Goal: Information Seeking & Learning: Compare options

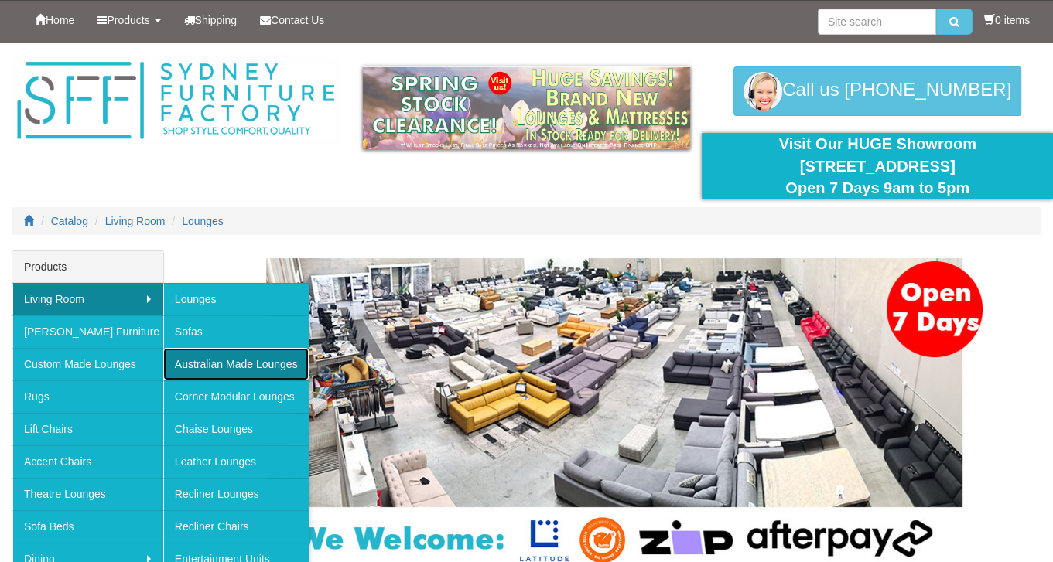
click at [237, 364] on link "Australian Made Lounges" at bounding box center [235, 364] width 145 height 32
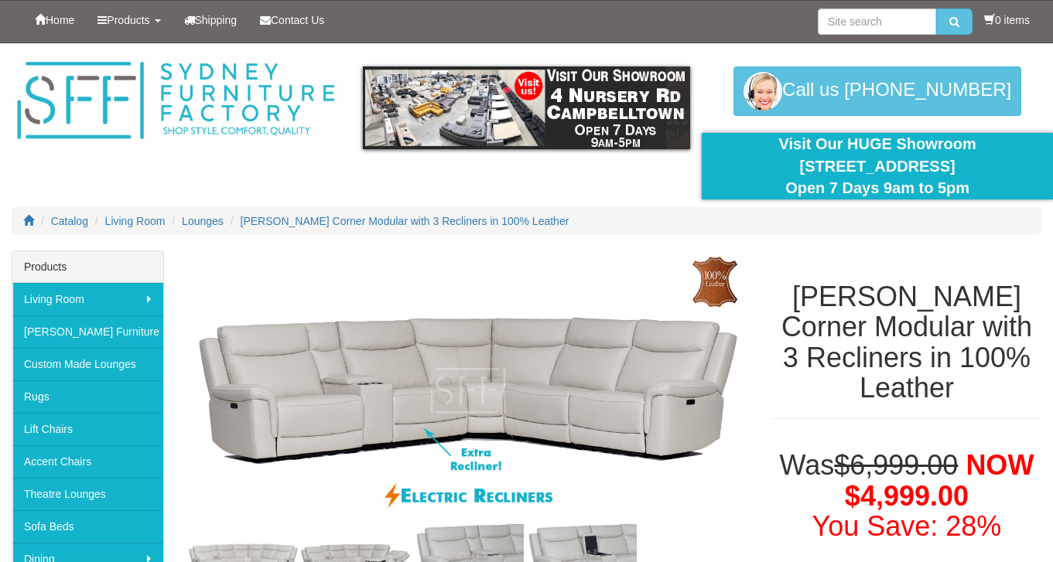
select select "2021"
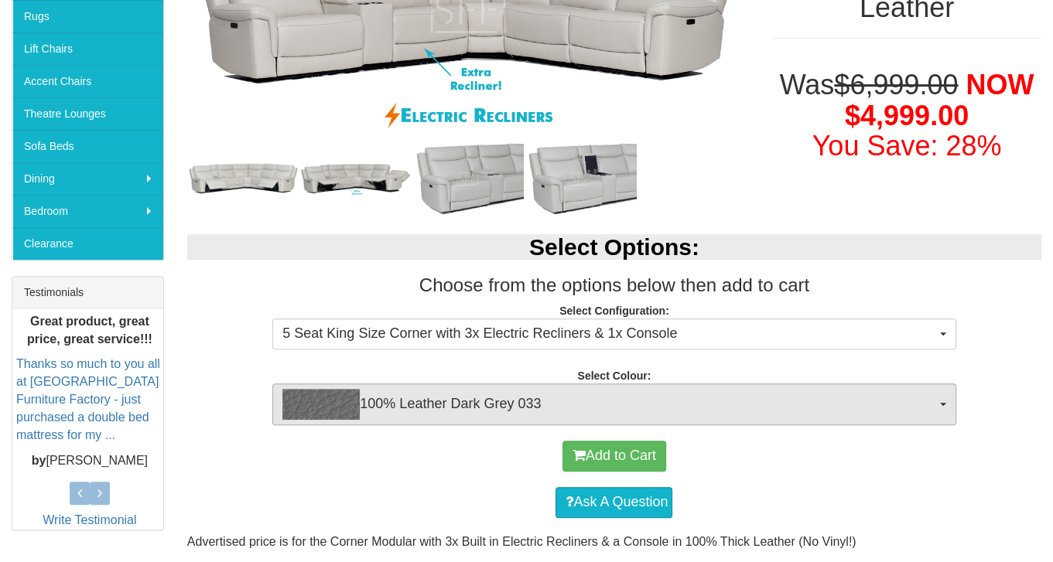
scroll to position [387, 0]
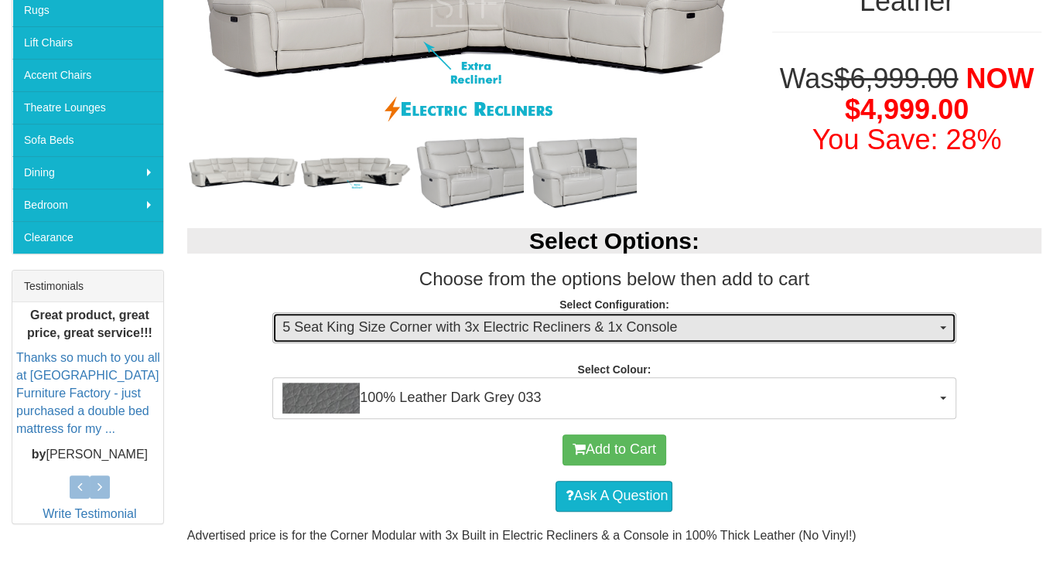
click at [941, 331] on button "5 Seat King Size Corner with 3x Electric Recliners & 1x Console" at bounding box center [613, 328] width 683 height 31
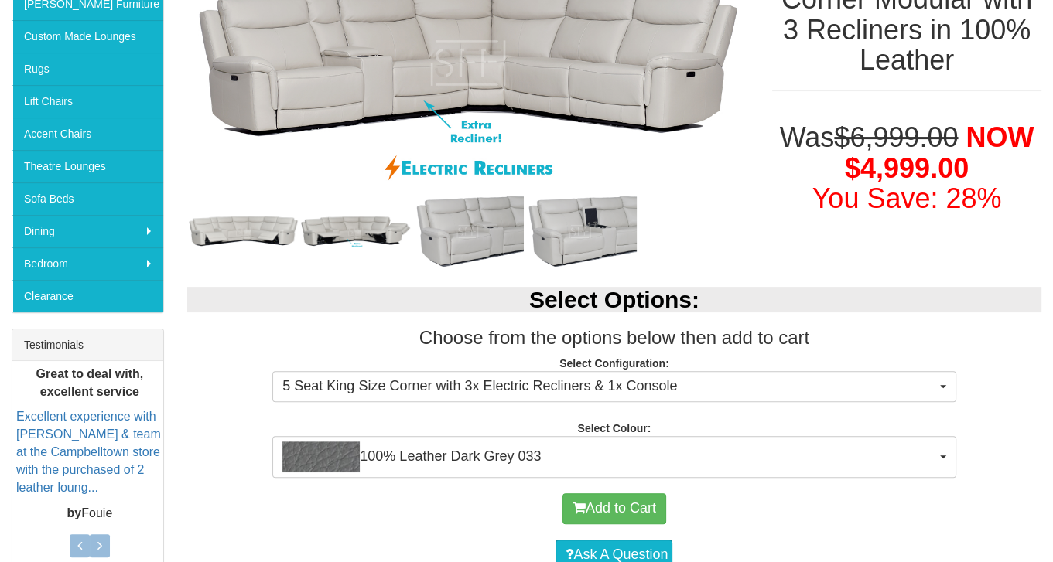
scroll to position [309, 0]
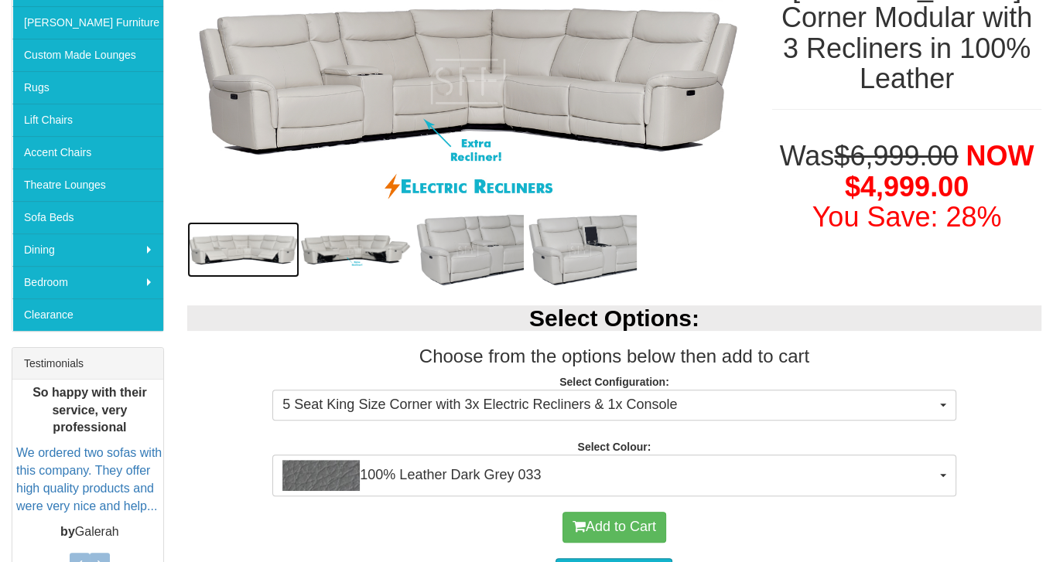
click at [269, 248] on img at bounding box center [243, 250] width 112 height 56
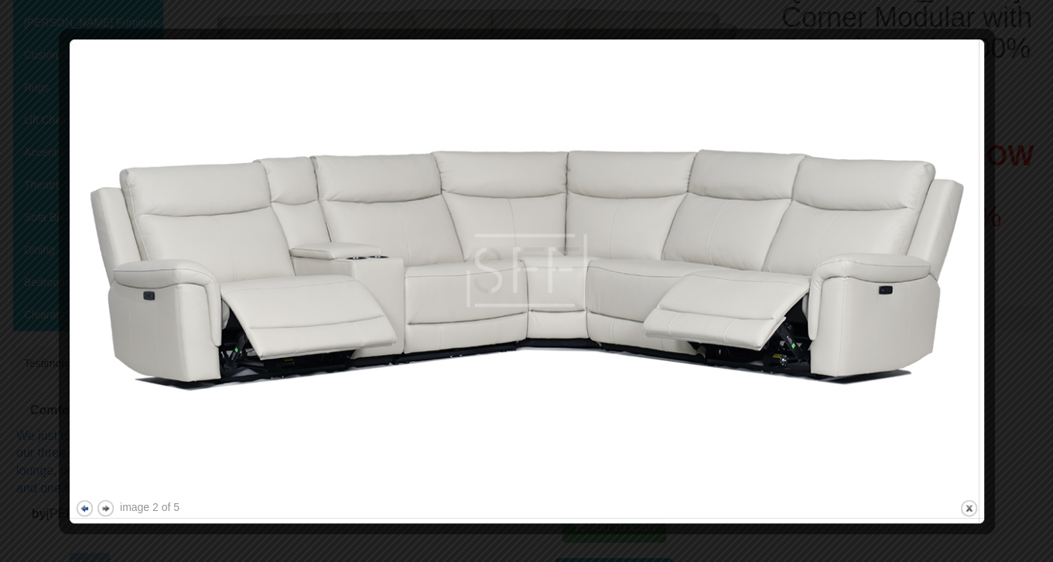
click at [80, 507] on button "previous" at bounding box center [84, 508] width 19 height 19
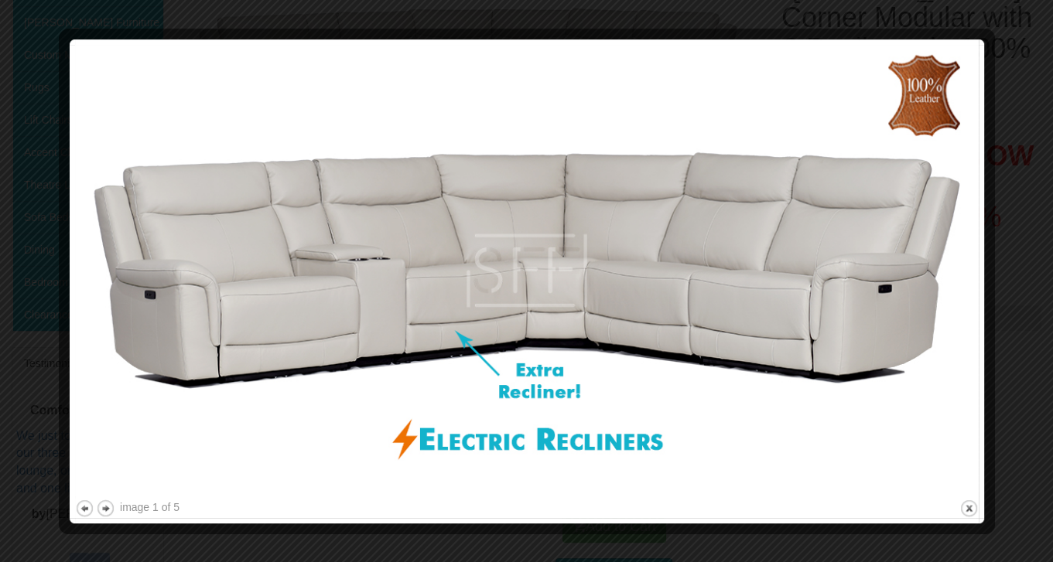
click at [125, 509] on div "image 1 of 5" at bounding box center [150, 507] width 60 height 15
click at [102, 509] on button "next" at bounding box center [105, 508] width 19 height 19
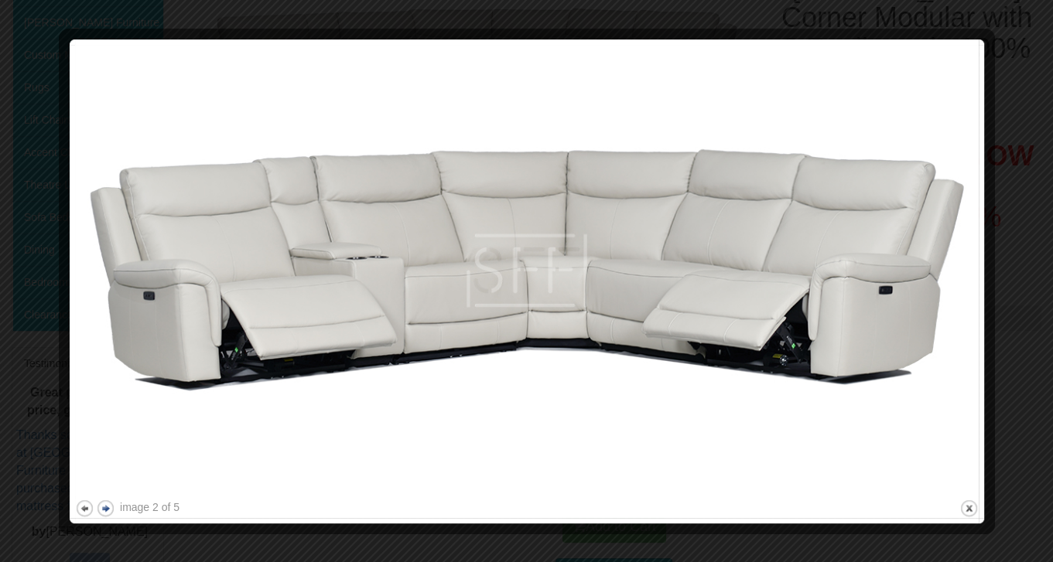
click at [102, 509] on button "next" at bounding box center [105, 508] width 19 height 19
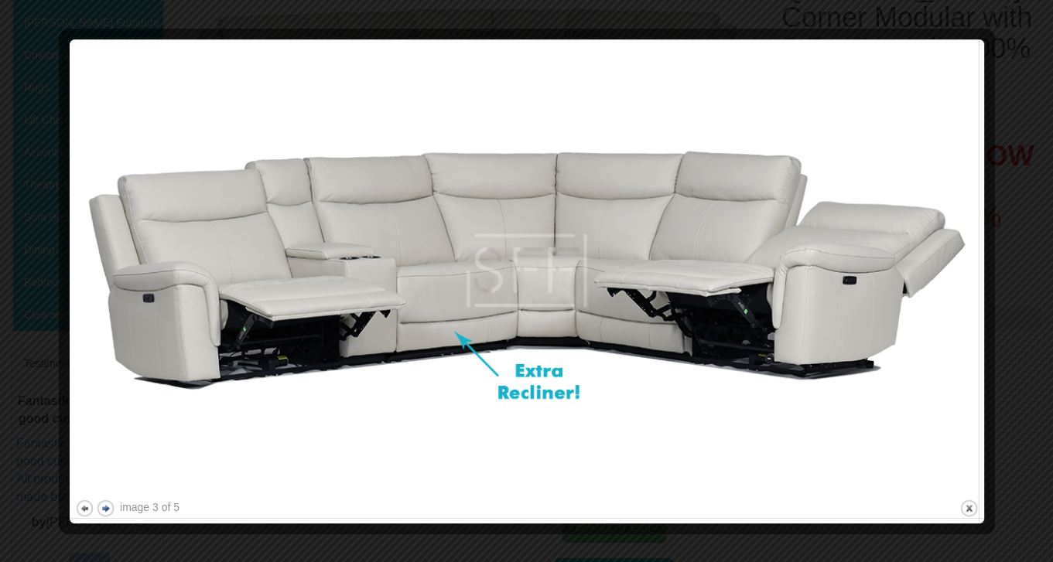
click at [102, 509] on button "next" at bounding box center [105, 508] width 19 height 19
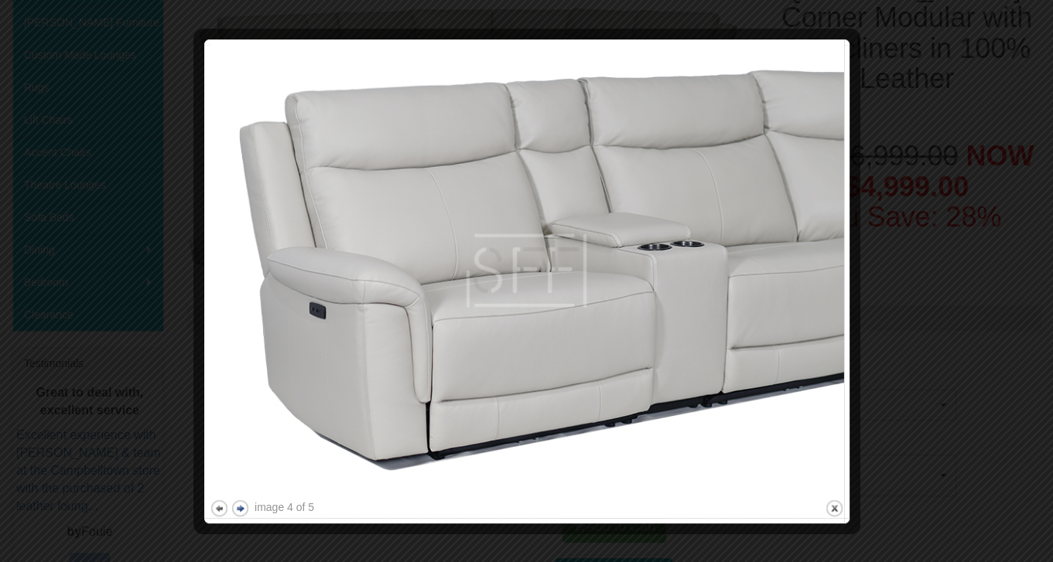
click at [102, 509] on div at bounding box center [526, 281] width 1053 height 562
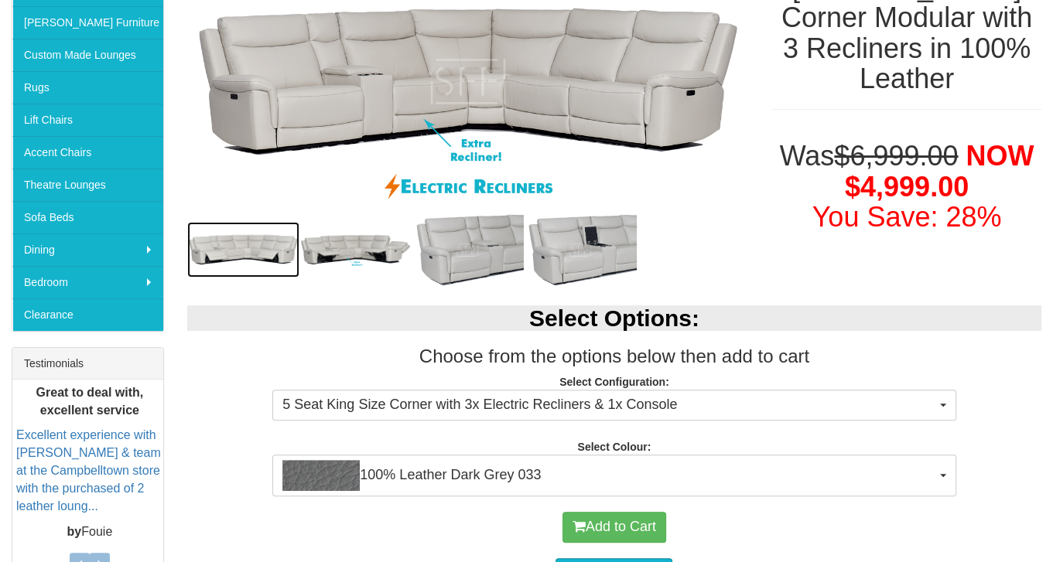
click at [254, 256] on img at bounding box center [243, 250] width 112 height 56
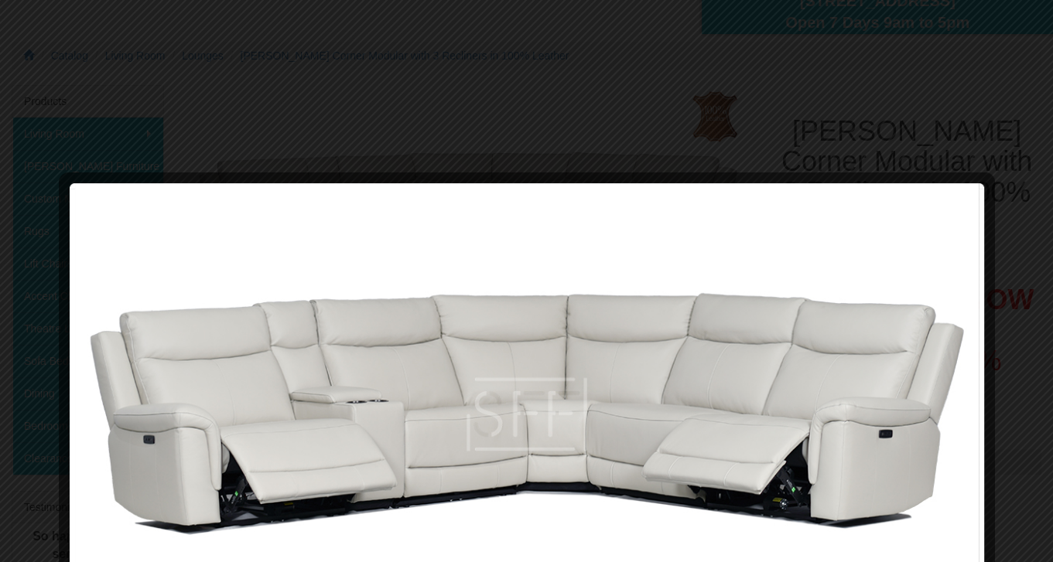
scroll to position [155, 0]
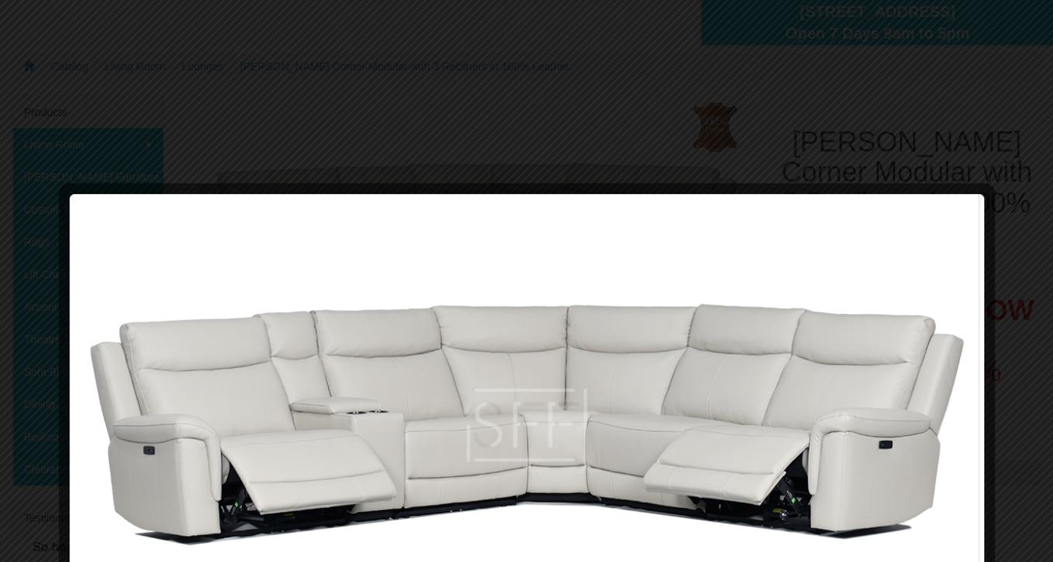
click at [789, 135] on div at bounding box center [526, 281] width 1053 height 562
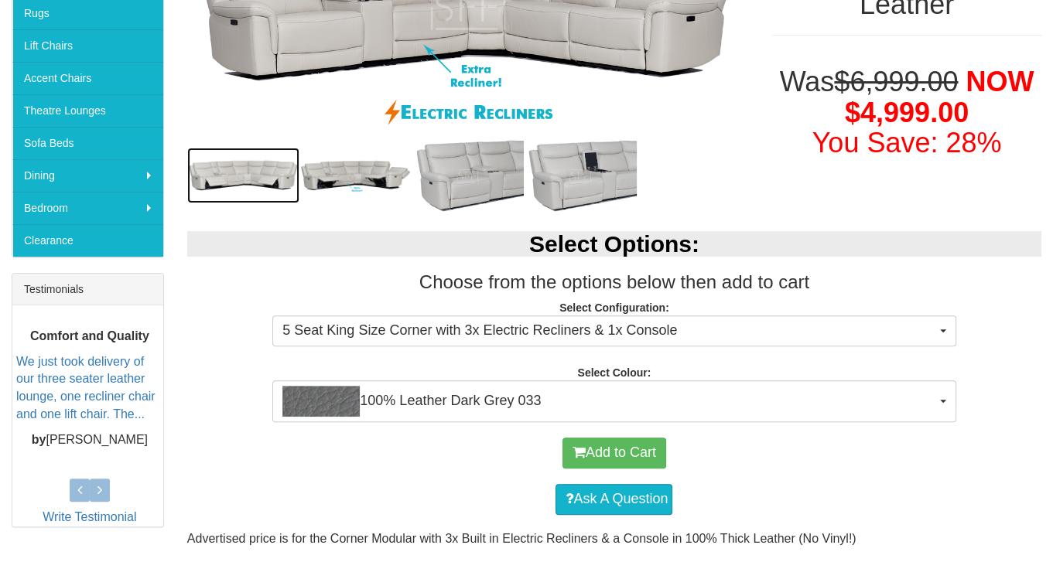
scroll to position [309, 0]
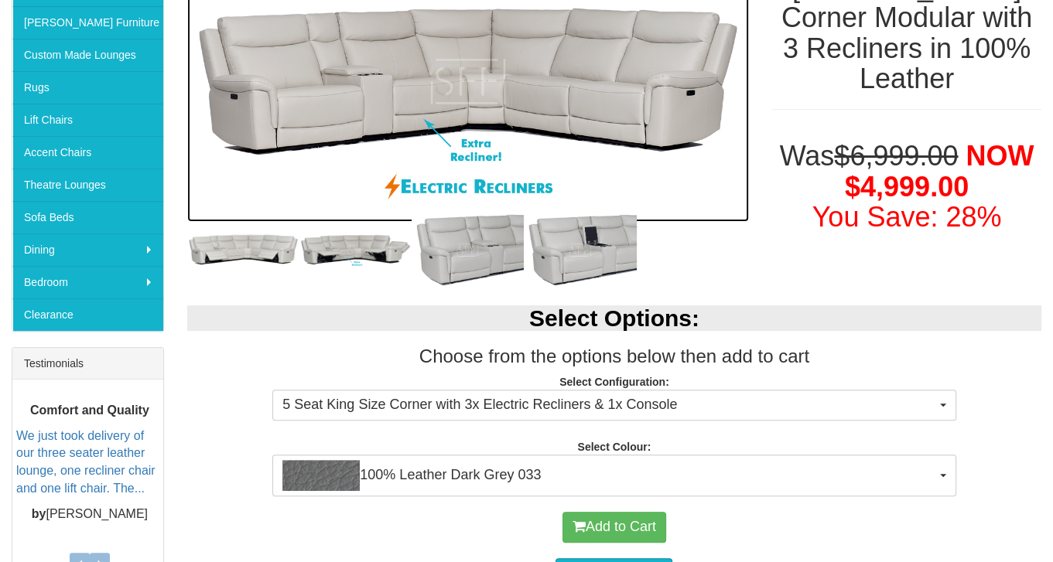
click at [454, 154] on img at bounding box center [468, 81] width 562 height 281
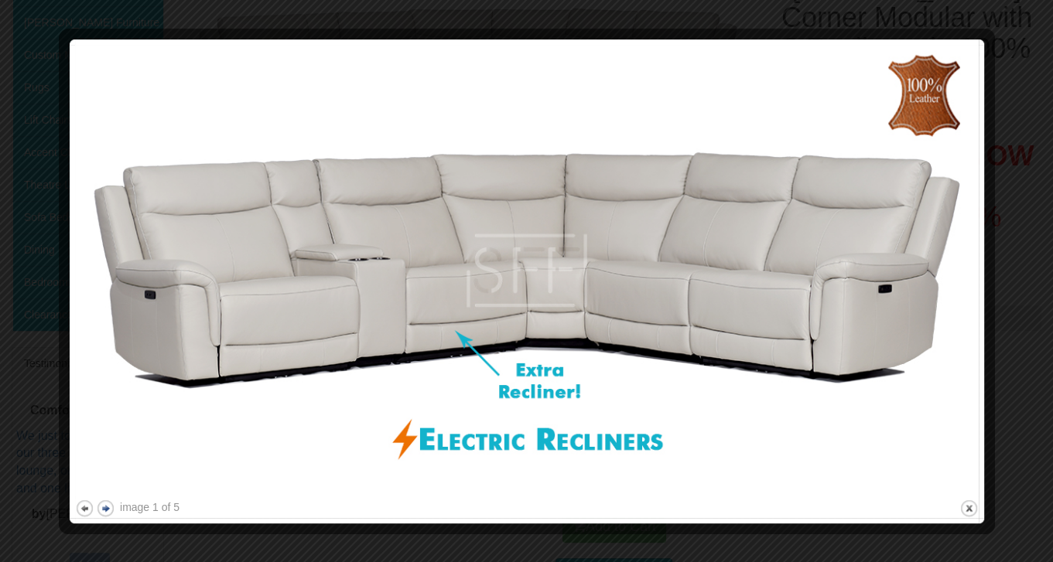
click at [107, 508] on button "next" at bounding box center [105, 508] width 19 height 19
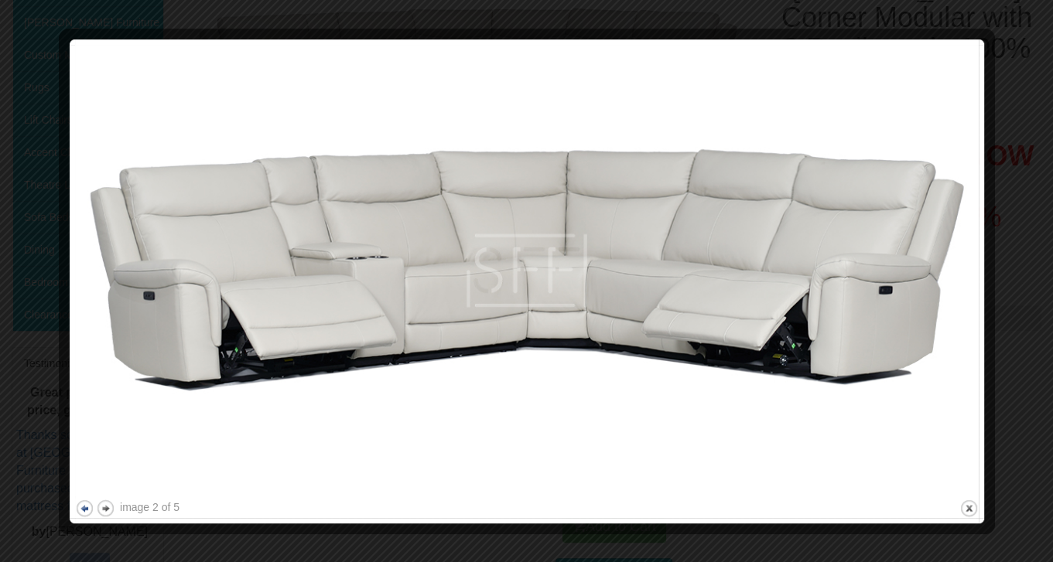
click at [84, 511] on button "previous" at bounding box center [84, 508] width 19 height 19
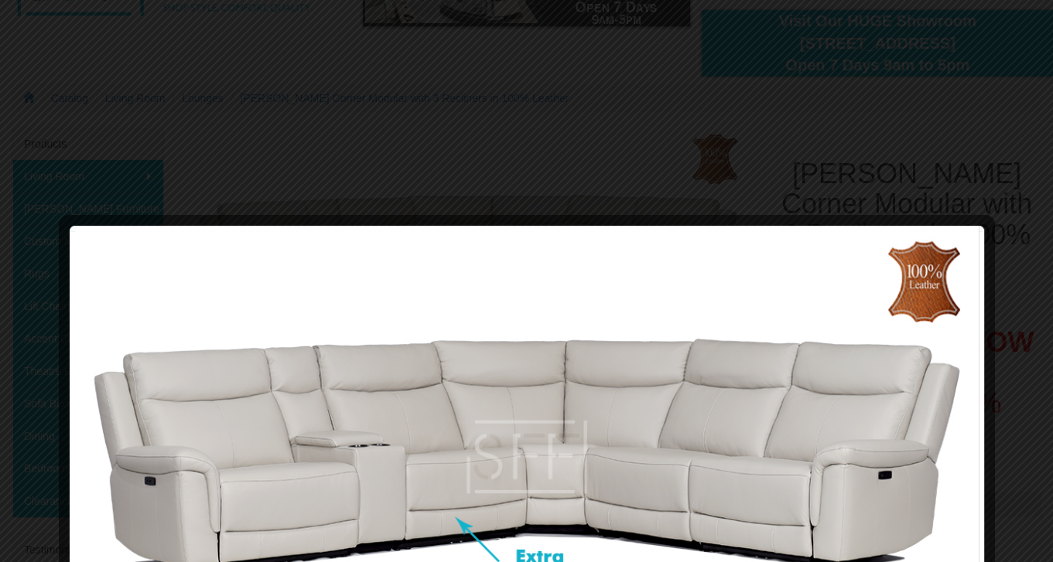
scroll to position [0, 0]
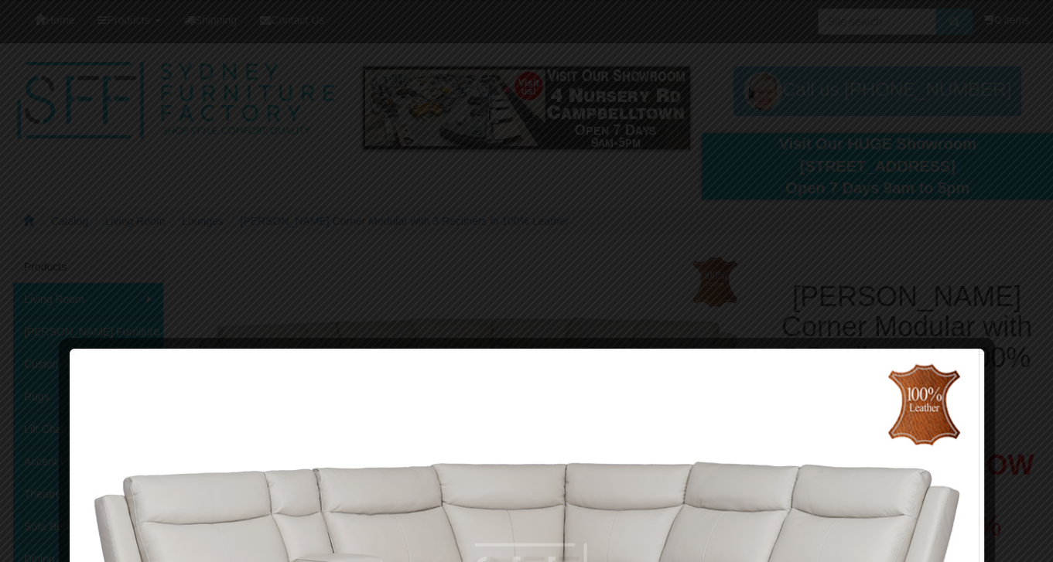
click at [606, 267] on div at bounding box center [526, 281] width 1053 height 562
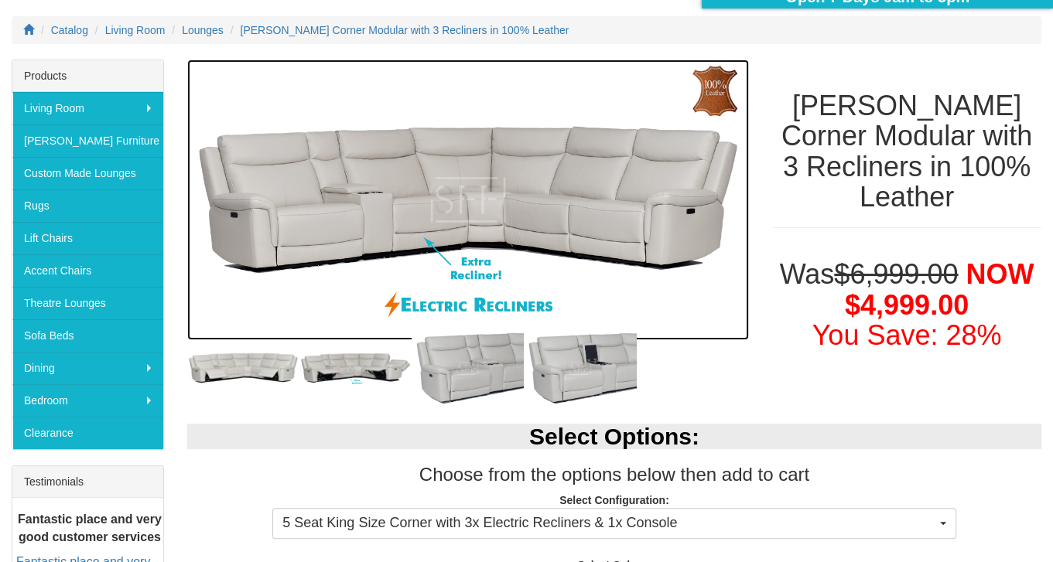
scroll to position [155, 0]
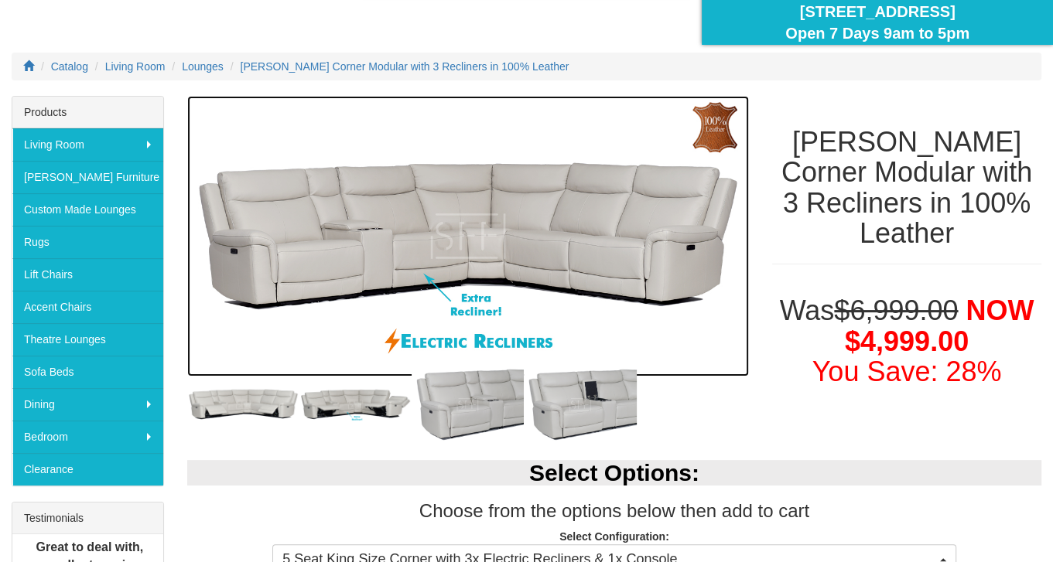
click at [377, 301] on img at bounding box center [468, 236] width 562 height 281
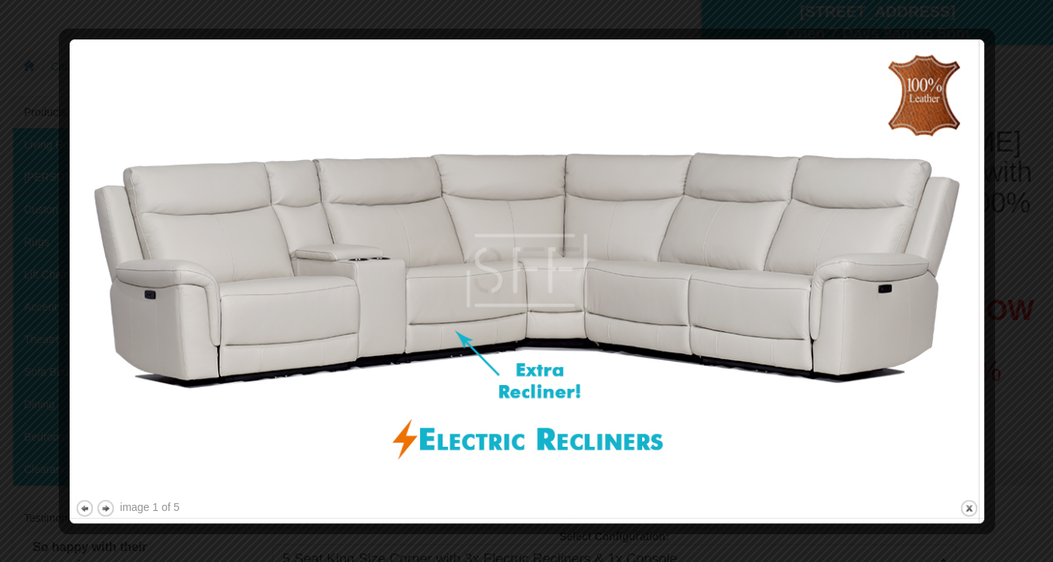
click at [22, 198] on div at bounding box center [526, 281] width 1053 height 562
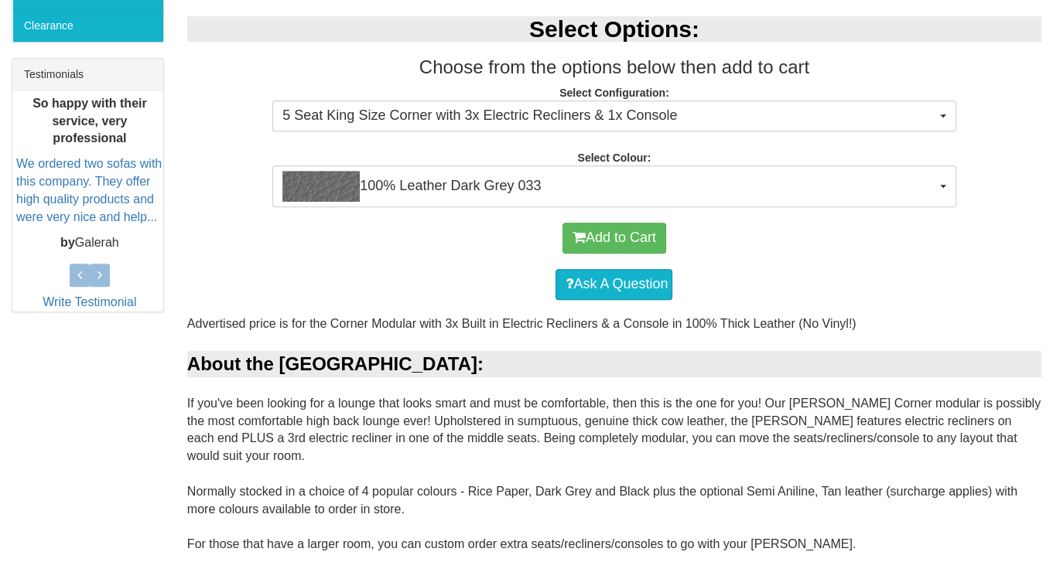
scroll to position [541, 0]
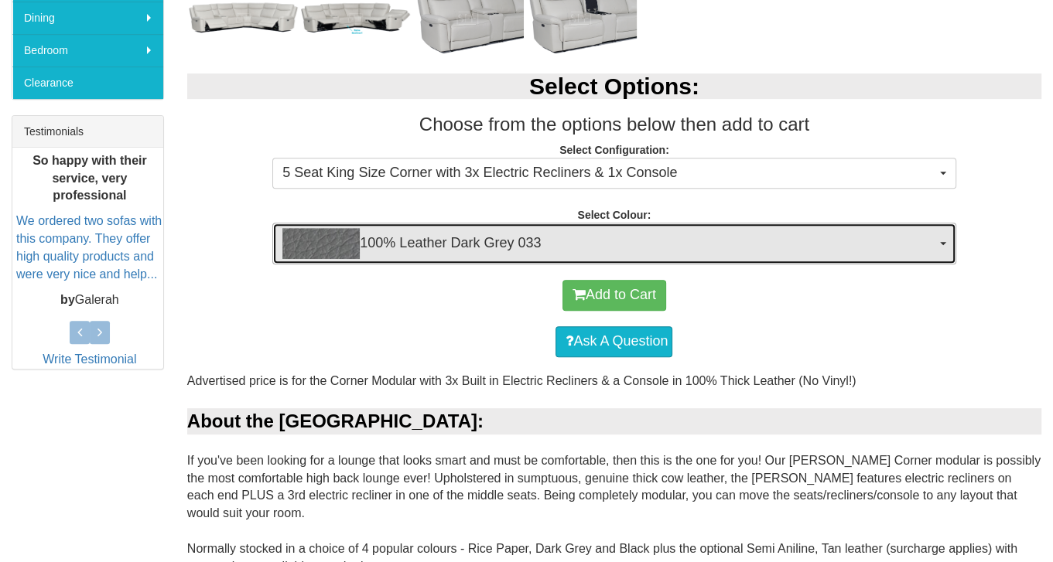
click at [940, 247] on button "100% Leather Dark Grey 033" at bounding box center [613, 244] width 683 height 42
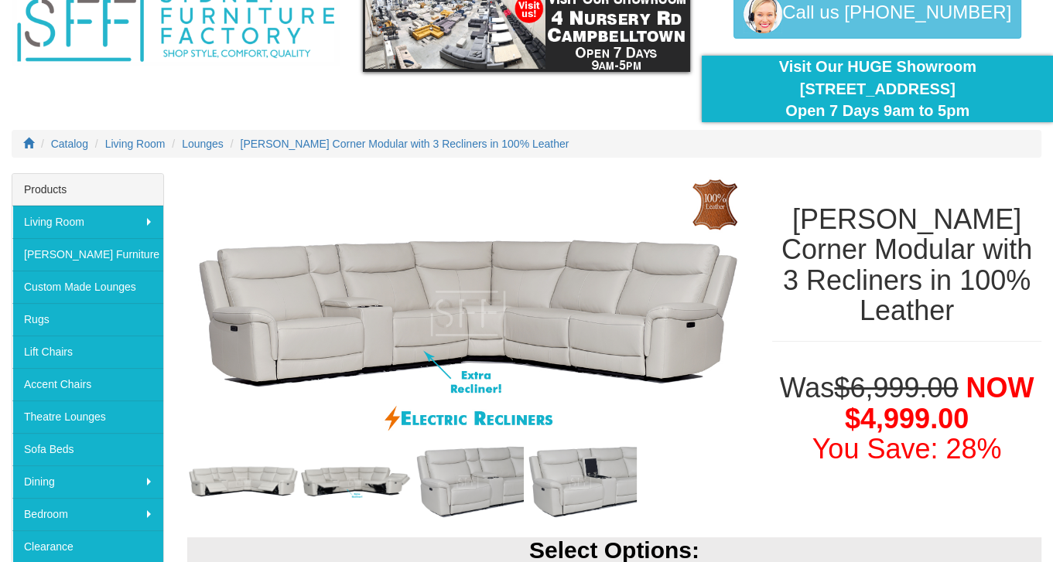
scroll to position [77, 0]
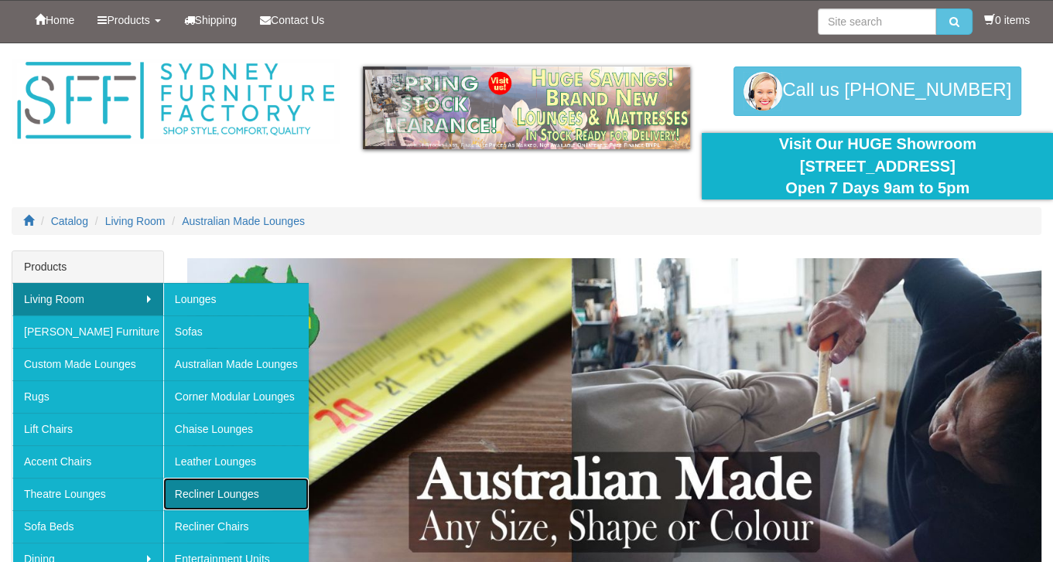
click at [249, 491] on link "Recliner Lounges" at bounding box center [235, 494] width 145 height 32
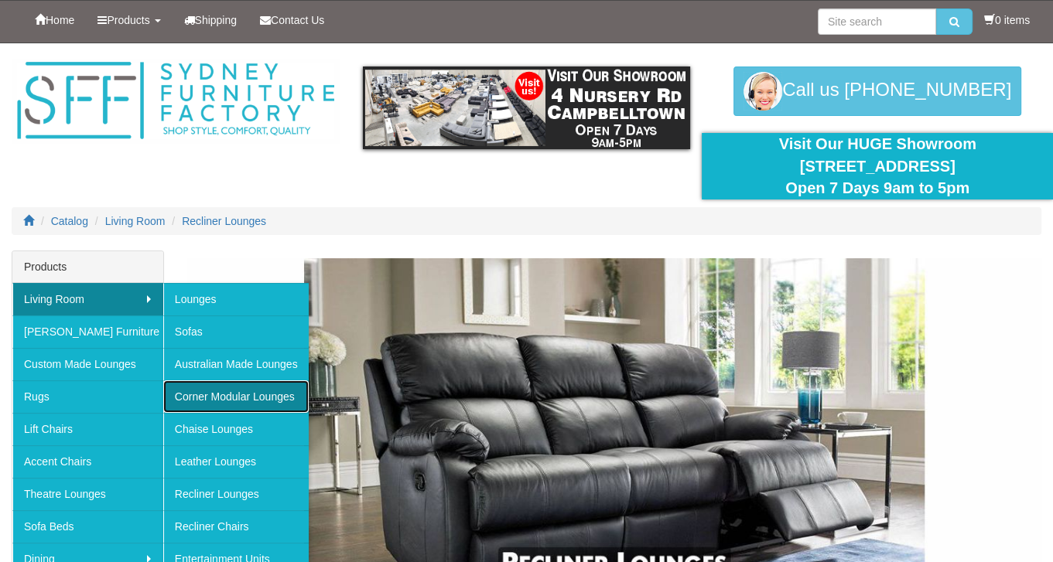
click at [251, 397] on link "Corner Modular Lounges" at bounding box center [235, 397] width 145 height 32
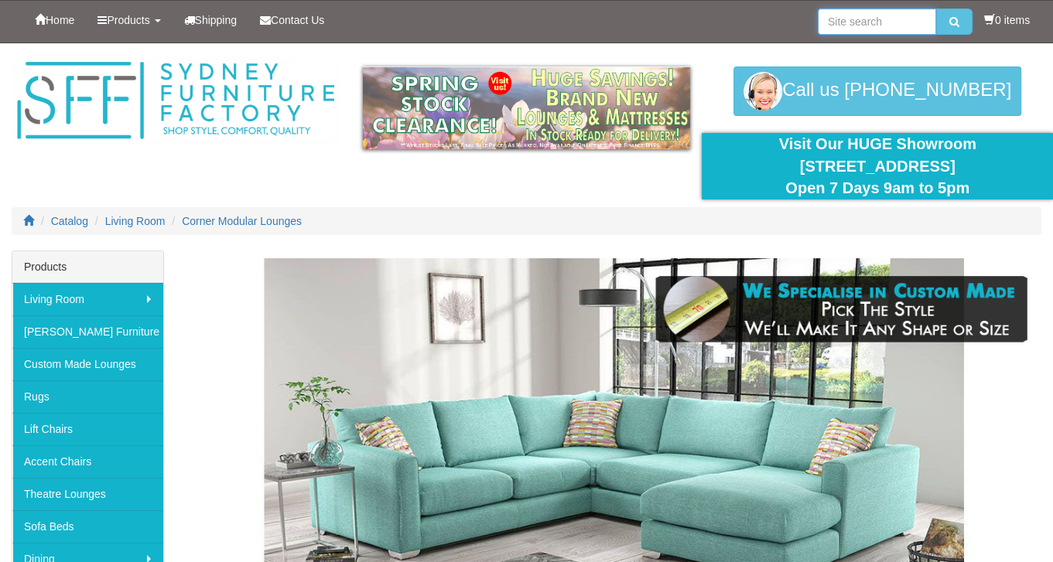
click at [860, 23] on input "search" at bounding box center [877, 22] width 118 height 26
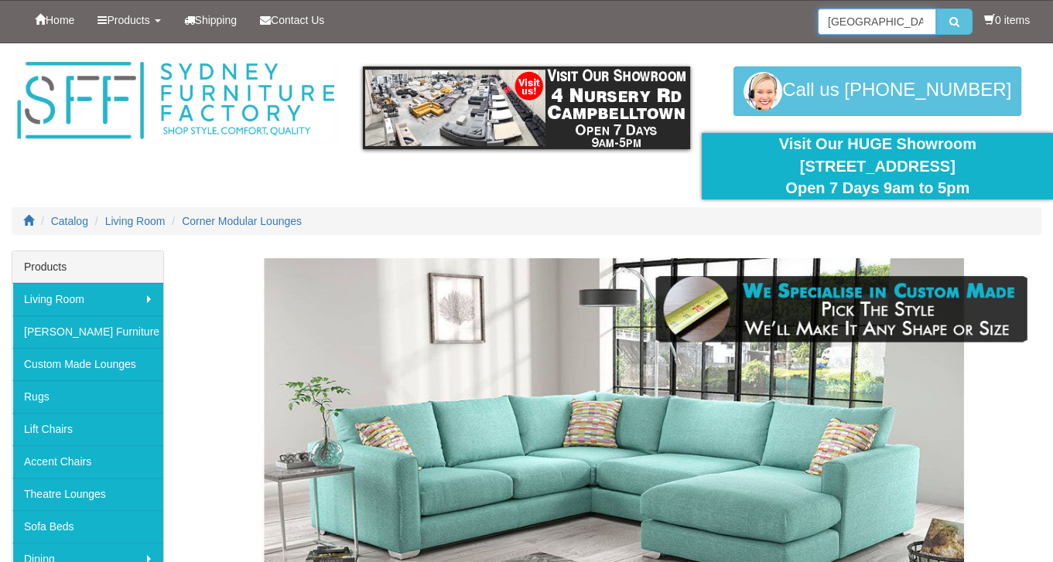
type input "denver"
click at [936, 9] on button "submit" at bounding box center [954, 22] width 36 height 26
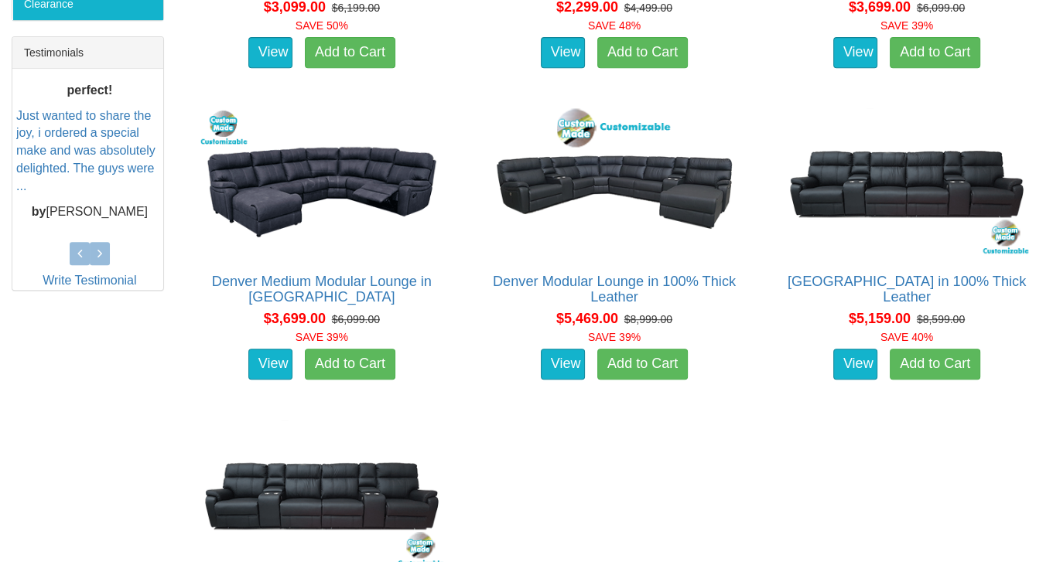
scroll to position [619, 0]
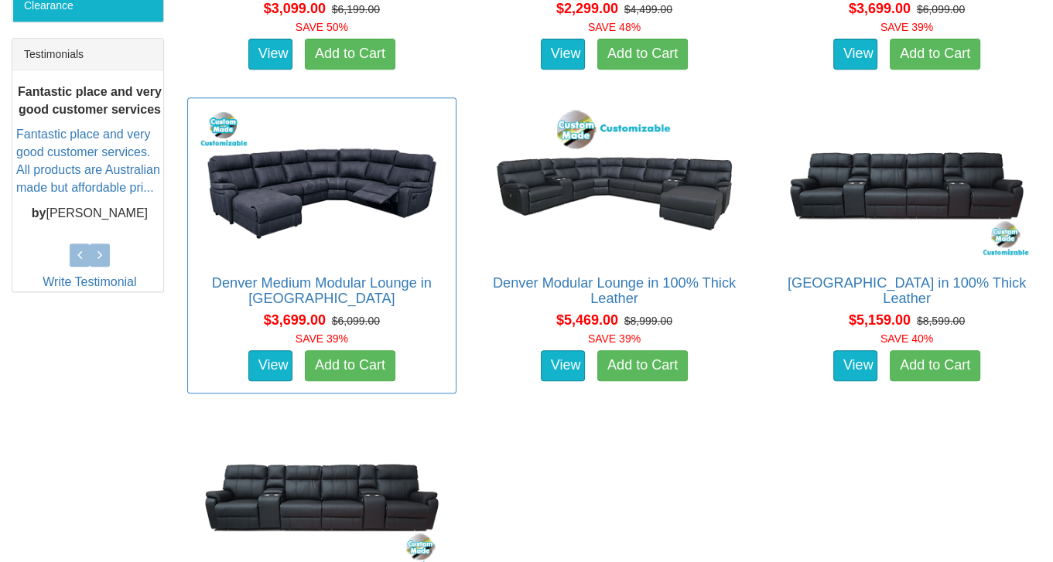
click at [381, 271] on div "Denver Medium Modular Lounge in Fabric Advertised price is for the 6 Seater Mod…" at bounding box center [321, 245] width 269 height 296
click at [387, 281] on link "Denver Medium Modular Lounge in [GEOGRAPHIC_DATA]" at bounding box center [322, 290] width 220 height 31
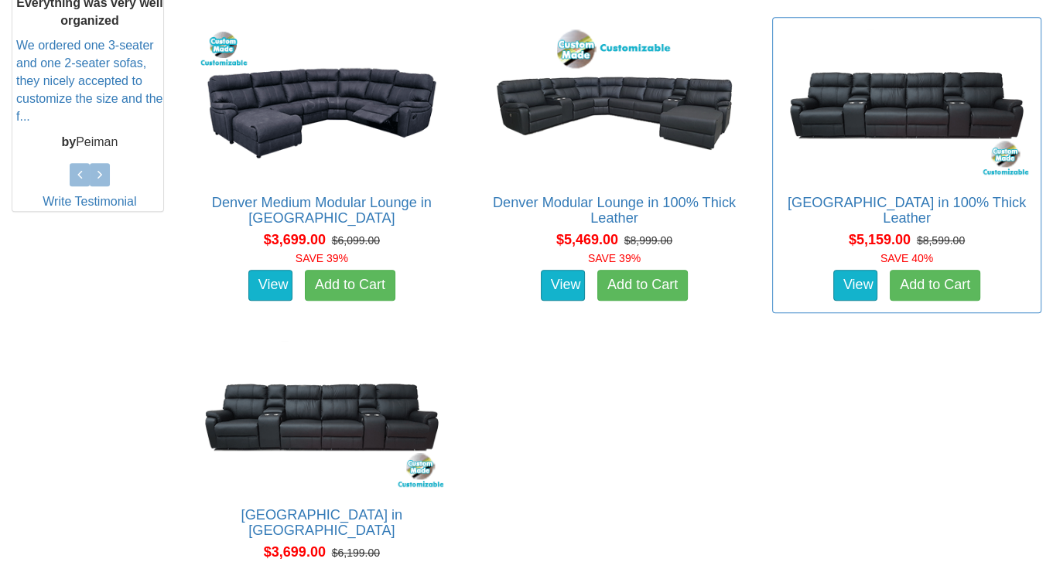
scroll to position [696, 0]
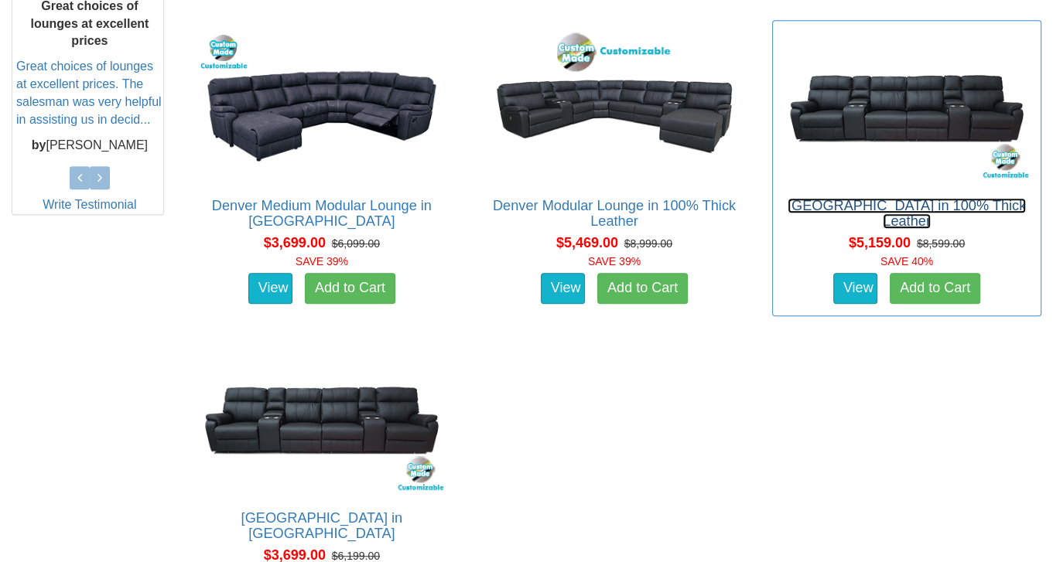
click at [938, 203] on link "[GEOGRAPHIC_DATA] in 100% Thick Leather" at bounding box center [906, 213] width 238 height 31
